Goal: Check status: Check status

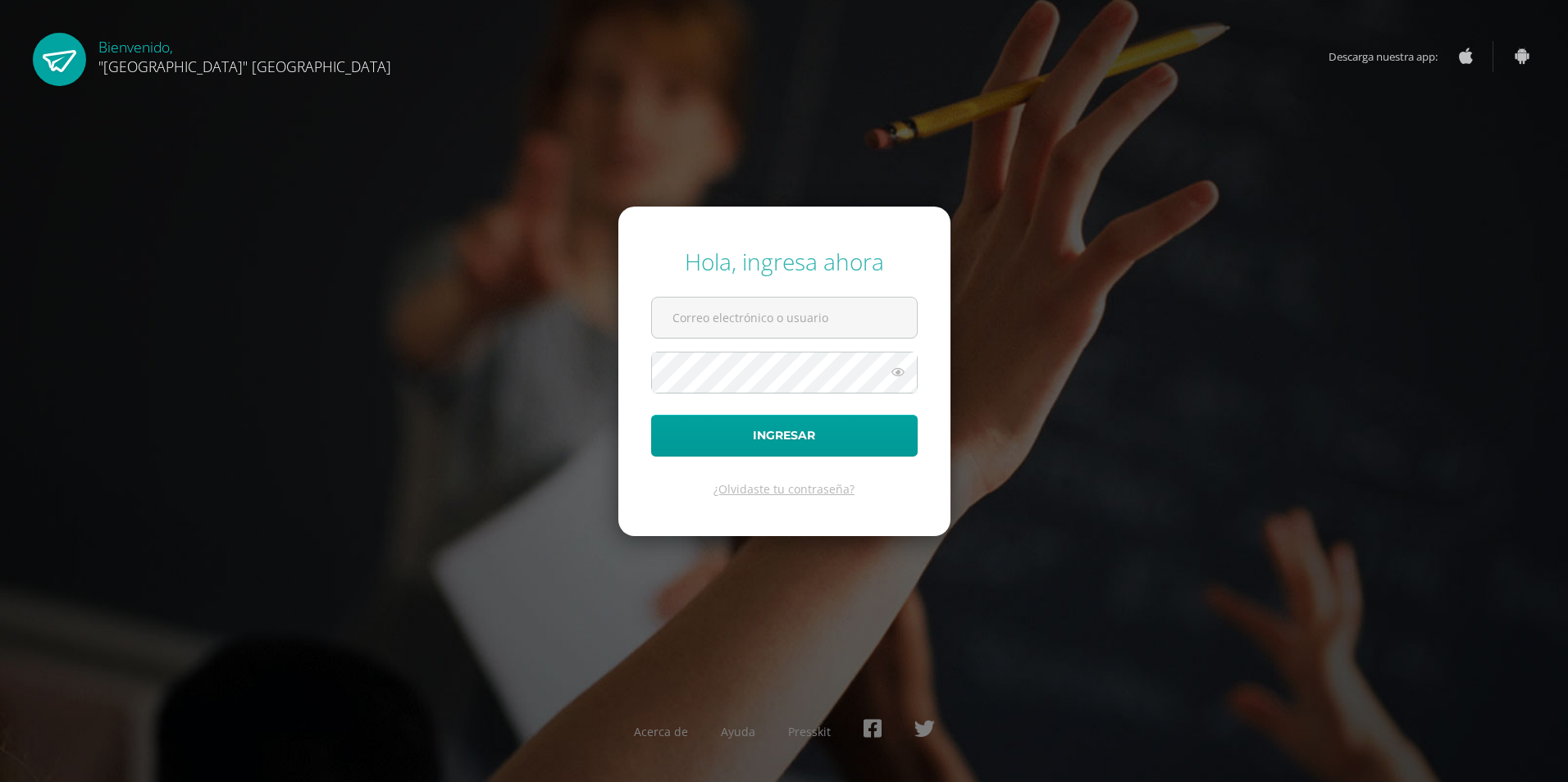
type input "[EMAIL_ADDRESS][DOMAIN_NAME]"
click at [898, 374] on icon at bounding box center [898, 372] width 22 height 20
click at [636, 368] on form "Hola, ingresa ahora [EMAIL_ADDRESS][DOMAIN_NAME] Ingresar ¿Olvidaste tu contras…" at bounding box center [784, 371] width 332 height 329
click at [651, 415] on button "Ingresar" at bounding box center [784, 435] width 266 height 42
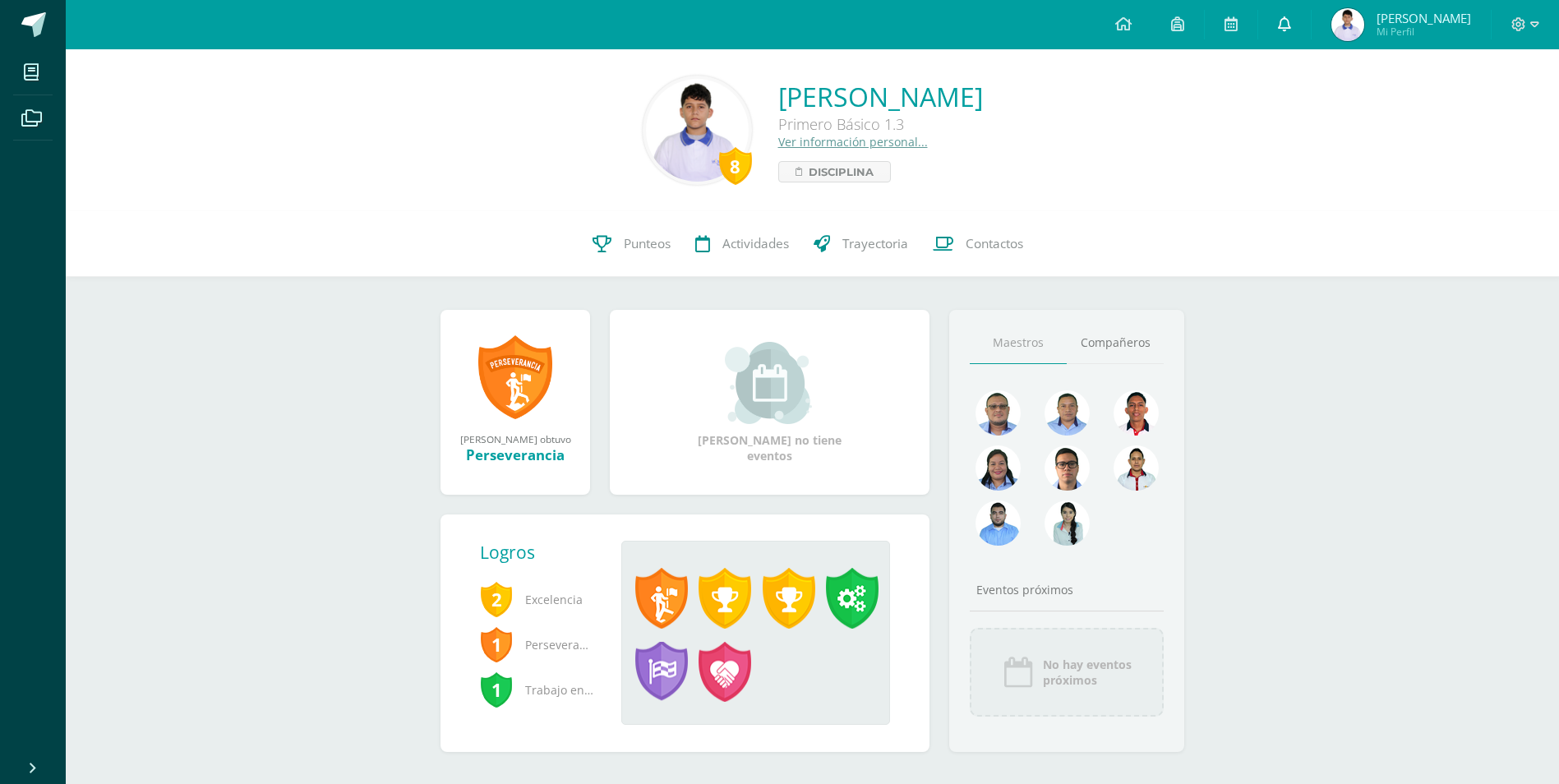
click at [1291, 24] on icon at bounding box center [1285, 24] width 13 height 15
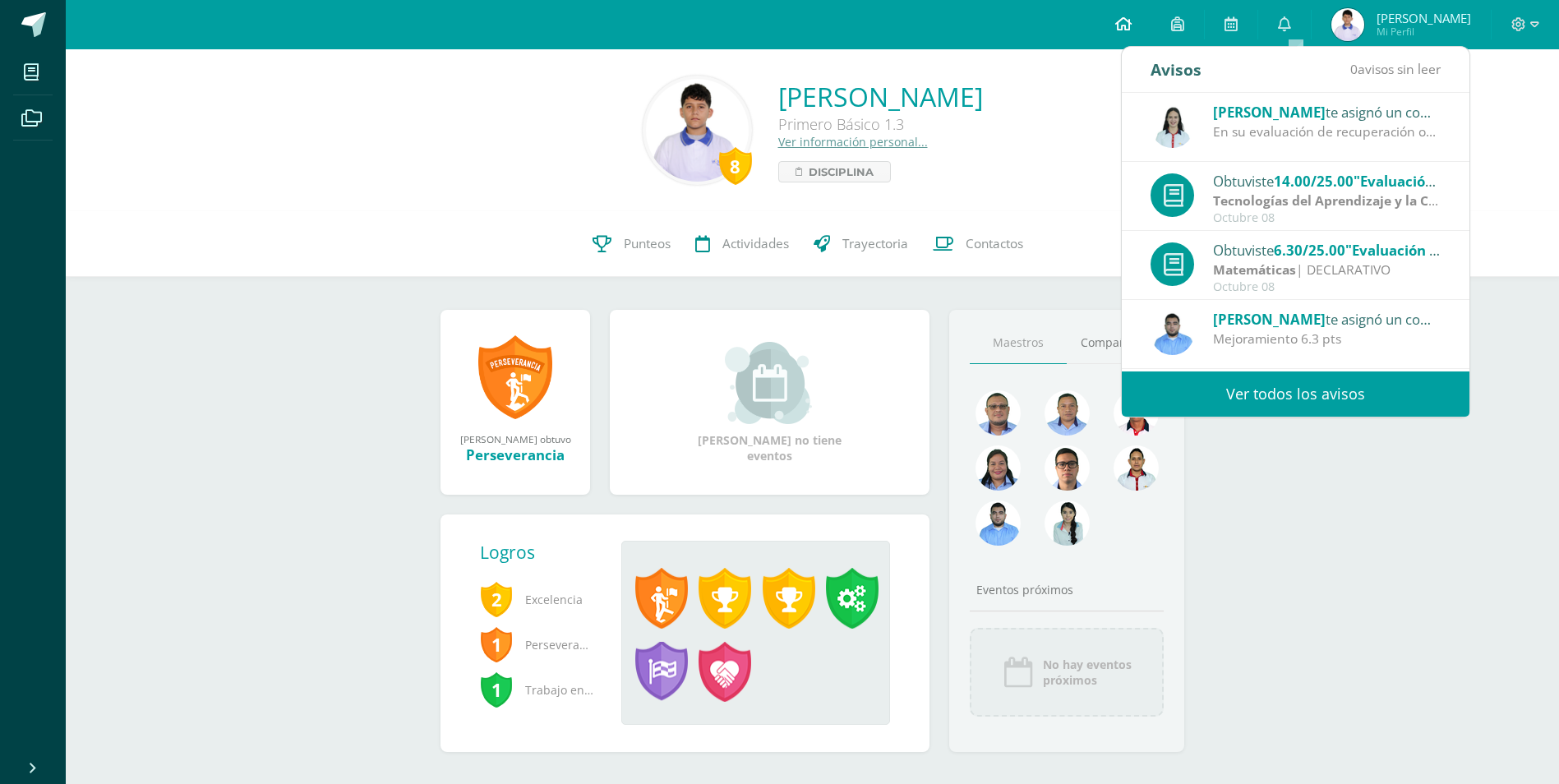
click at [1152, 22] on link at bounding box center [1123, 24] width 56 height 49
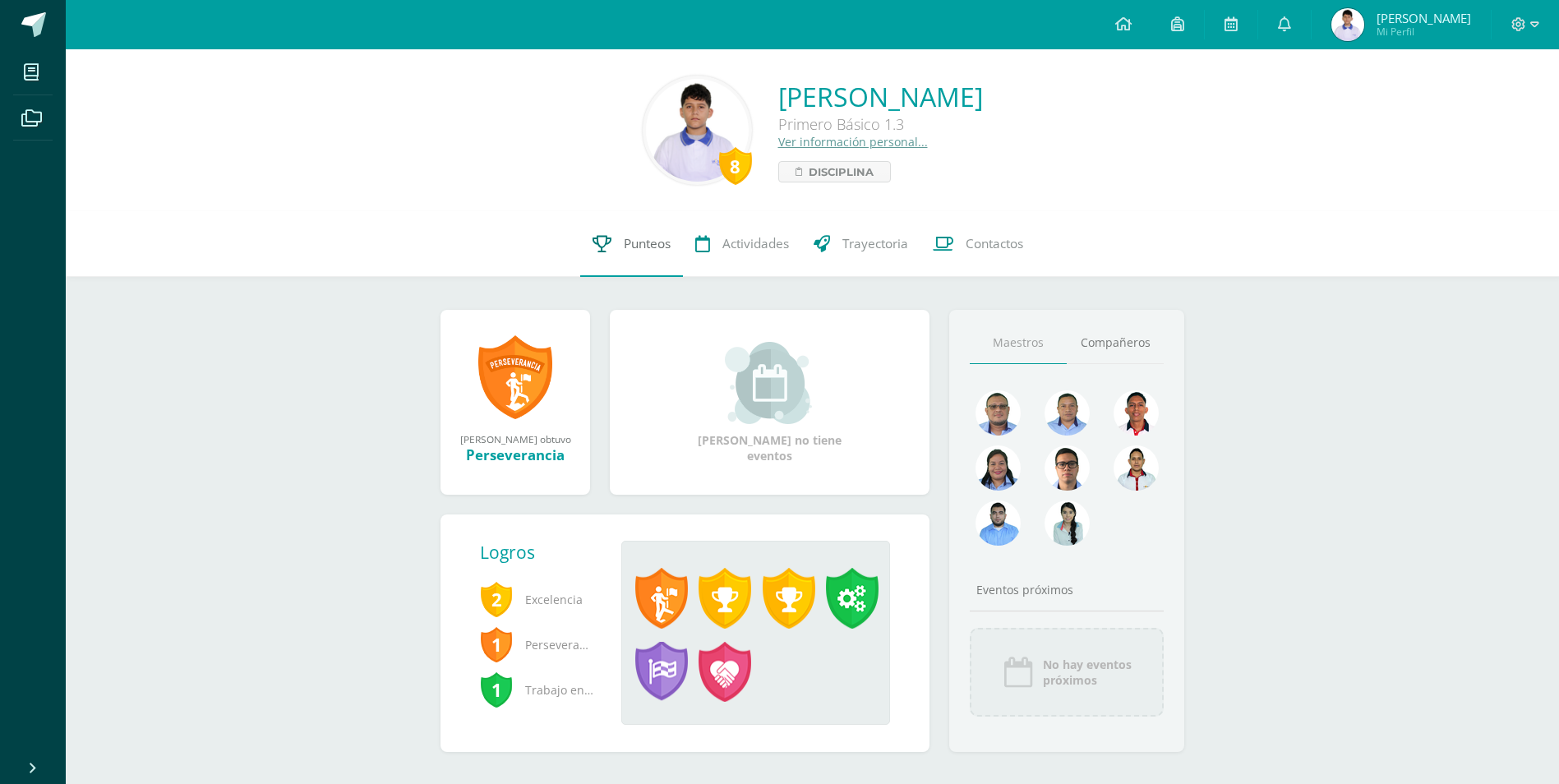
click at [635, 240] on span "Punteos" at bounding box center [648, 243] width 47 height 17
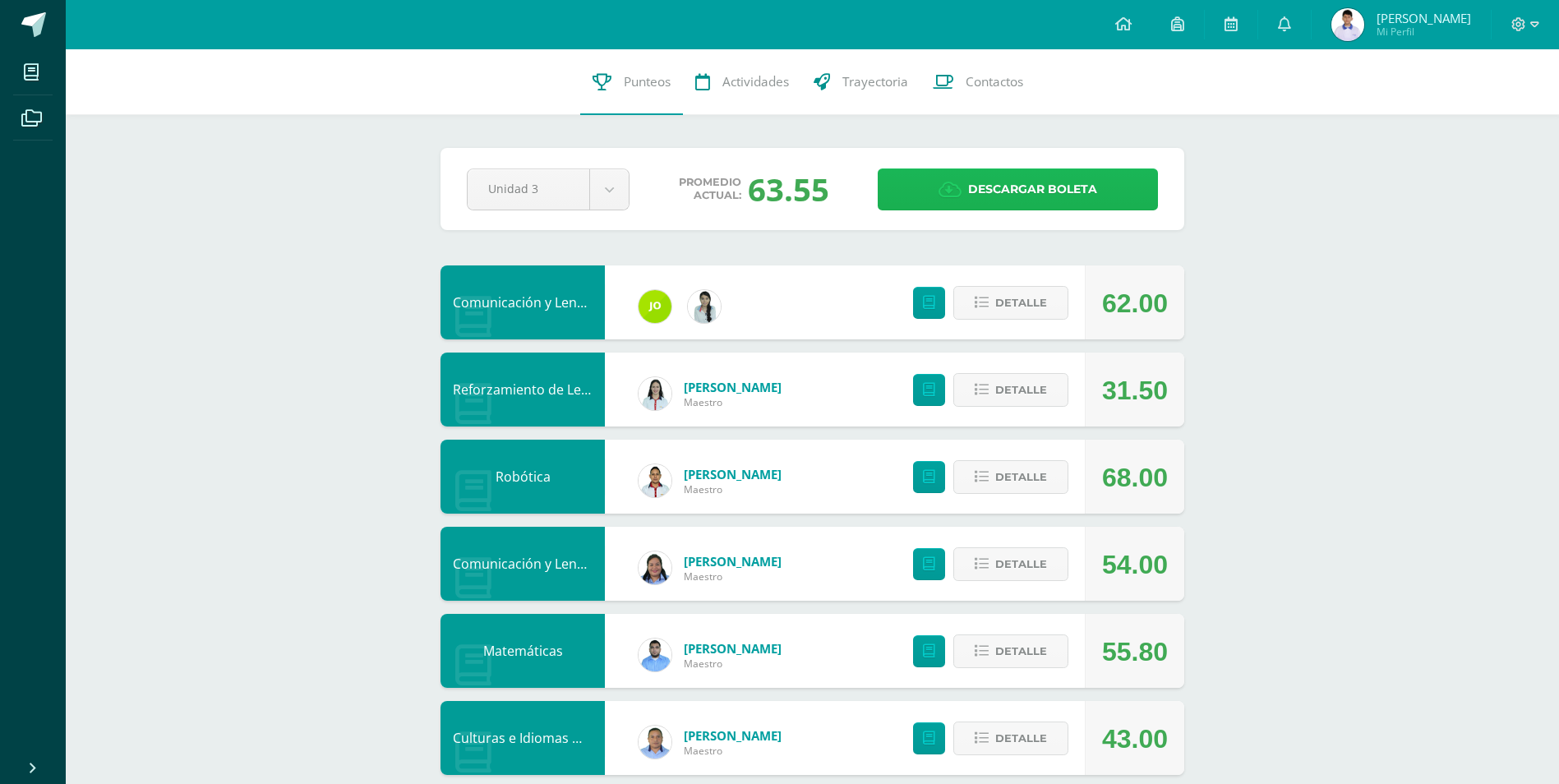
click at [956, 188] on icon at bounding box center [949, 190] width 23 height 18
